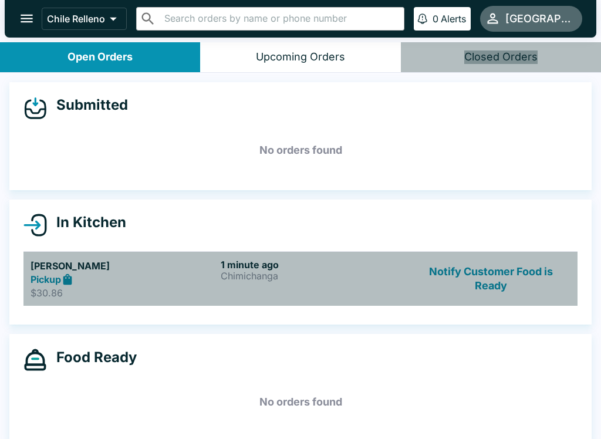
click at [77, 283] on div "Pickup" at bounding box center [123, 279] width 185 height 13
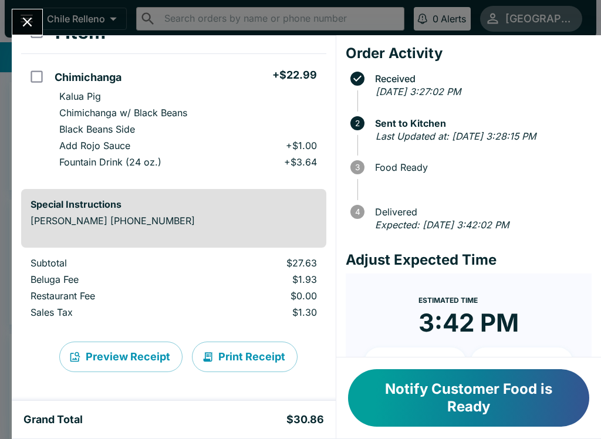
scroll to position [83, 0]
click at [254, 363] on button "Print Receipt" at bounding box center [245, 357] width 106 height 31
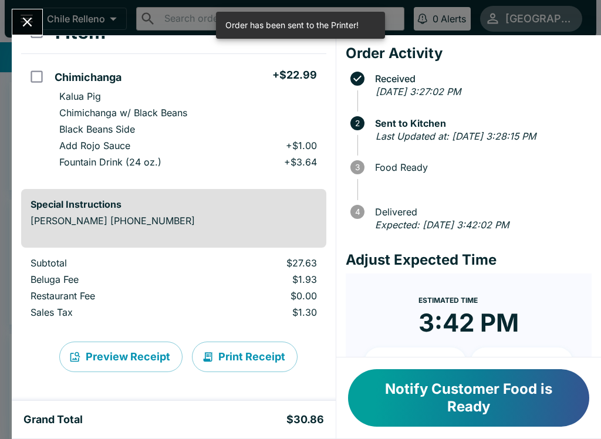
click at [32, 18] on icon "Close" at bounding box center [27, 22] width 16 height 16
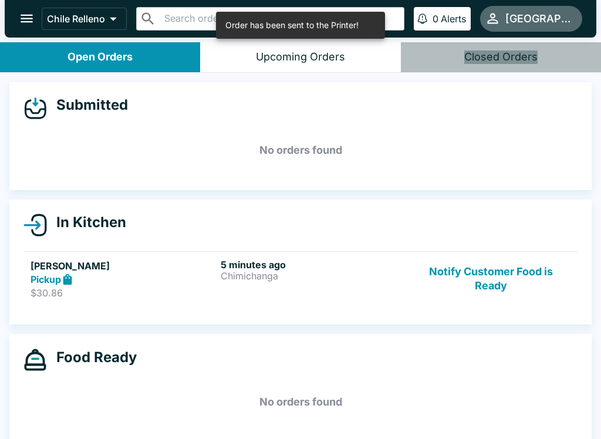
click at [471, 53] on div "Closed Orders" at bounding box center [500, 56] width 73 height 13
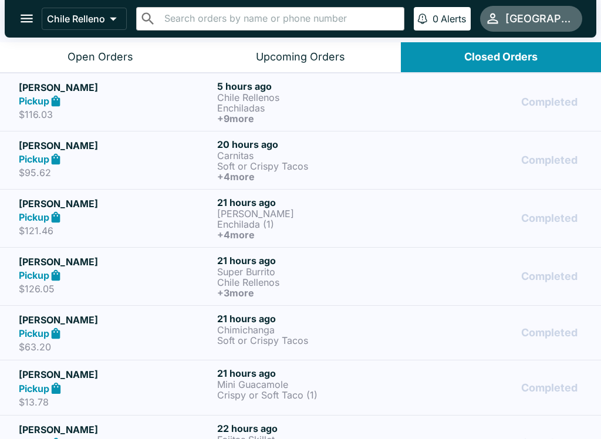
click at [36, 93] on h5 "[PERSON_NAME]" at bounding box center [116, 87] width 194 height 14
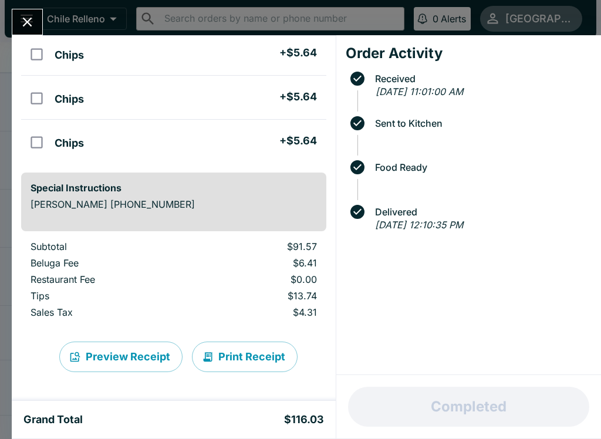
scroll to position [573, 0]
click at [28, 15] on icon "Close" at bounding box center [27, 22] width 16 height 16
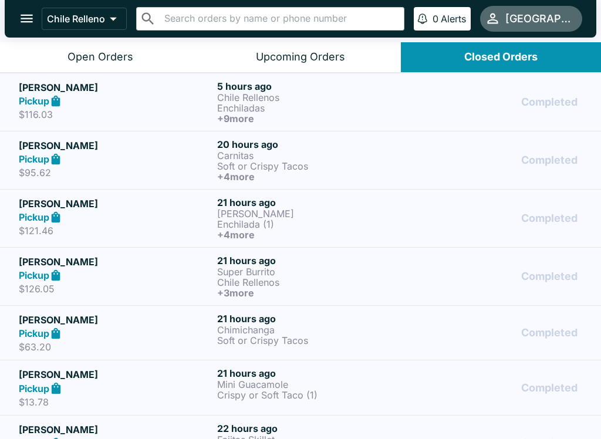
click at [76, 135] on link "[PERSON_NAME] Pickup $95.62 20 hours ago Carnitas Soft or Crispy Tacos + 4 more…" at bounding box center [300, 160] width 601 height 58
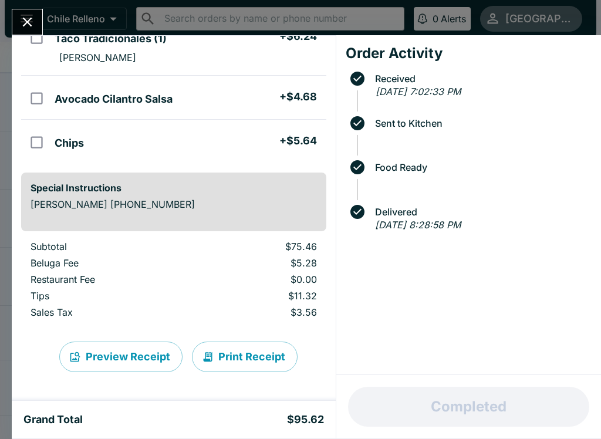
scroll to position [369, 0]
click at [26, 19] on icon "Close" at bounding box center [27, 22] width 16 height 16
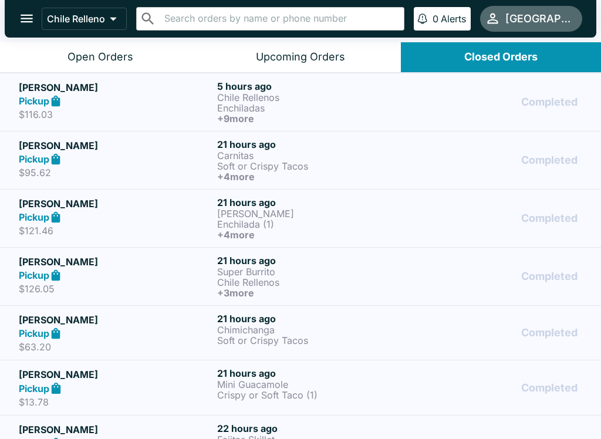
click at [19, 271] on strong "Pickup" at bounding box center [34, 275] width 31 height 12
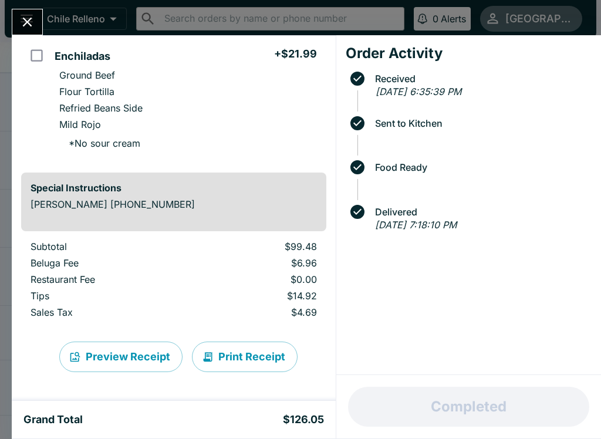
scroll to position [428, 0]
click at [27, 18] on icon "Close" at bounding box center [27, 22] width 16 height 16
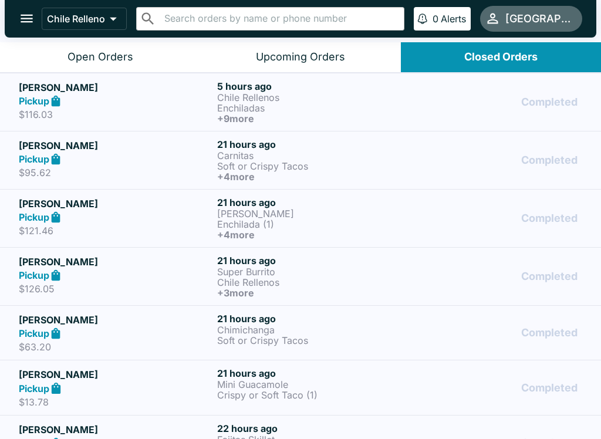
click at [128, 50] on div "Open Orders" at bounding box center [100, 56] width 66 height 13
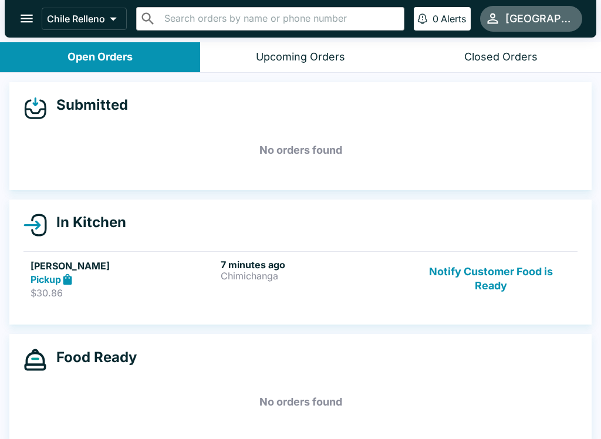
click at [263, 281] on p "Chimichanga" at bounding box center [313, 276] width 185 height 11
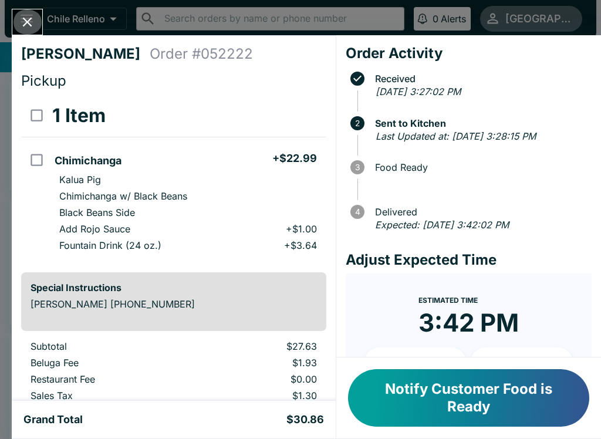
click at [21, 19] on icon "Close" at bounding box center [27, 22] width 16 height 16
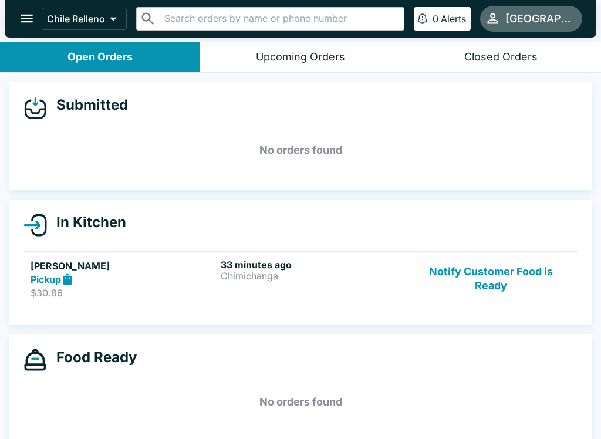
click at [479, 269] on button "Notify Customer Food is Ready" at bounding box center [490, 279] width 159 height 40
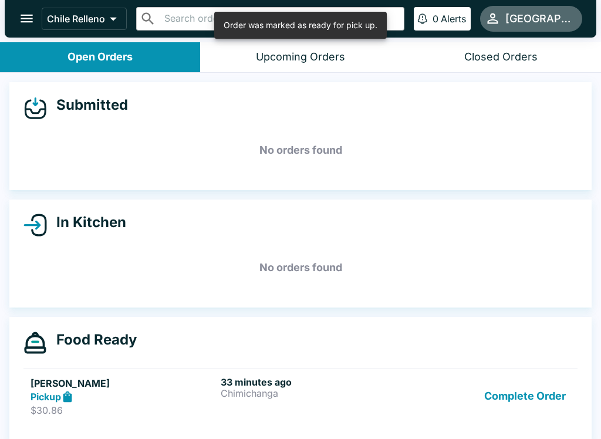
click at [531, 398] on button "Complete Order" at bounding box center [524, 396] width 91 height 40
